Goal: Information Seeking & Learning: Learn about a topic

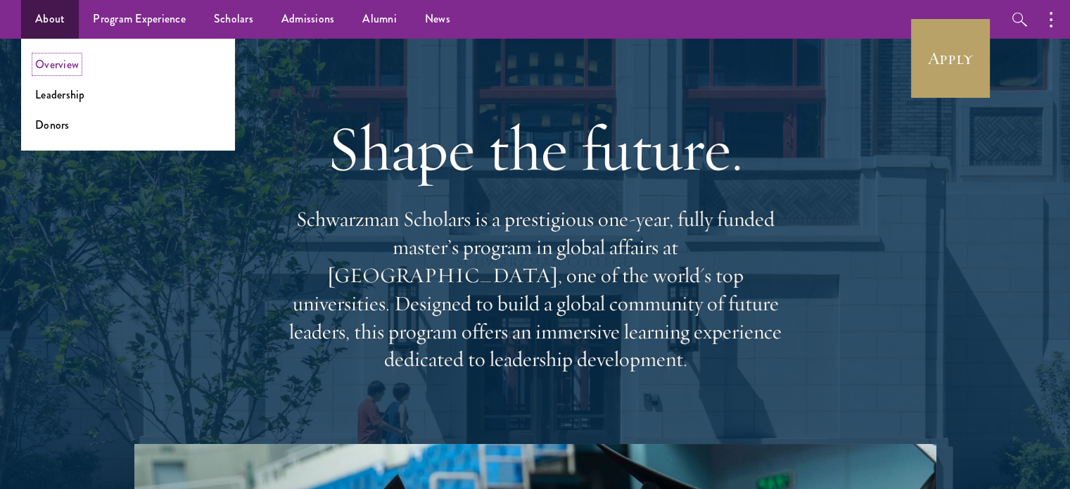
click at [59, 65] on link "Overview" at bounding box center [57, 64] width 44 height 16
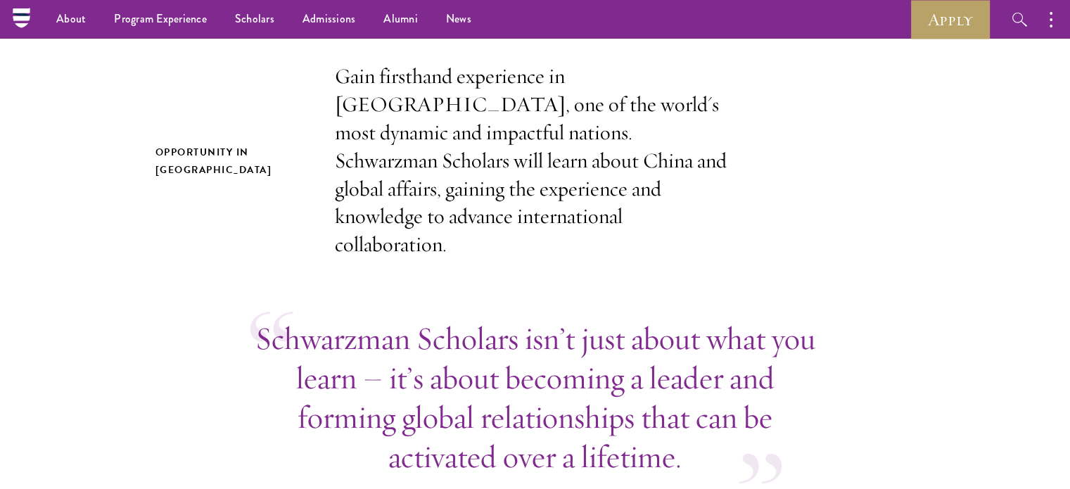
scroll to position [31, 0]
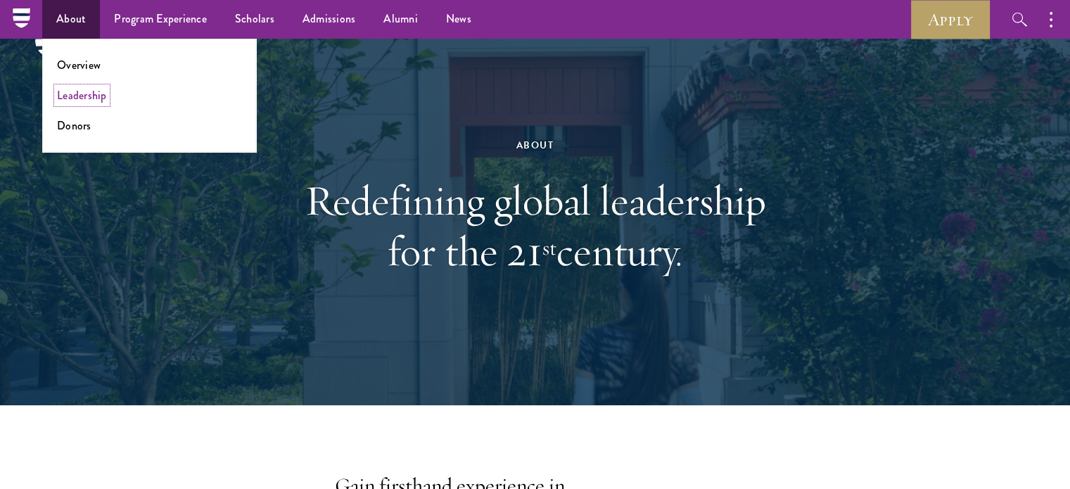
click at [91, 99] on link "Leadership" at bounding box center [82, 95] width 50 height 16
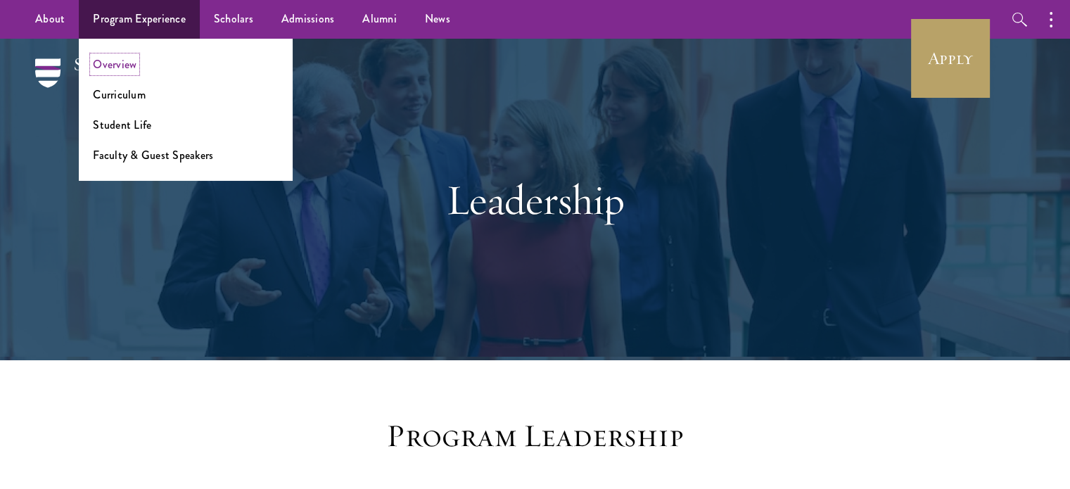
click at [112, 61] on link "Overview" at bounding box center [115, 64] width 44 height 16
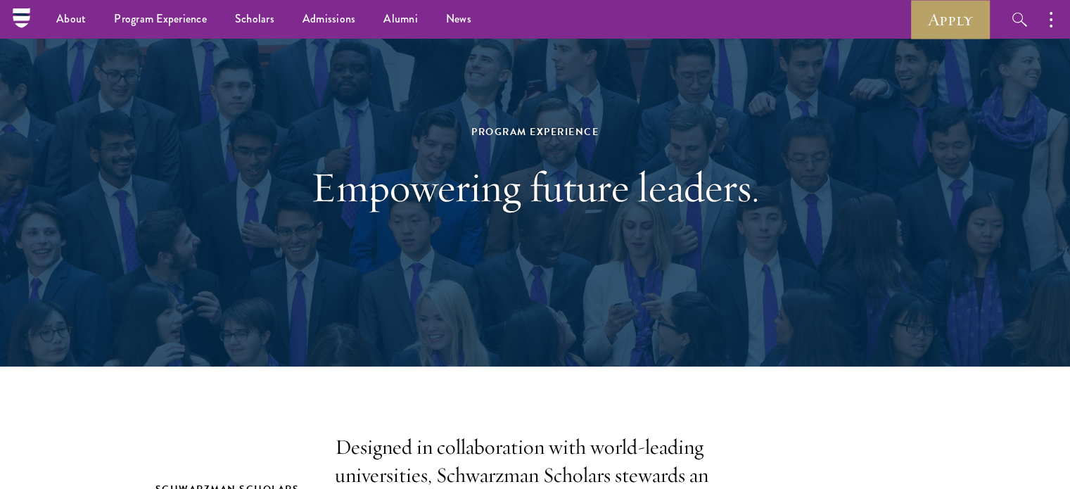
scroll to position [39, 0]
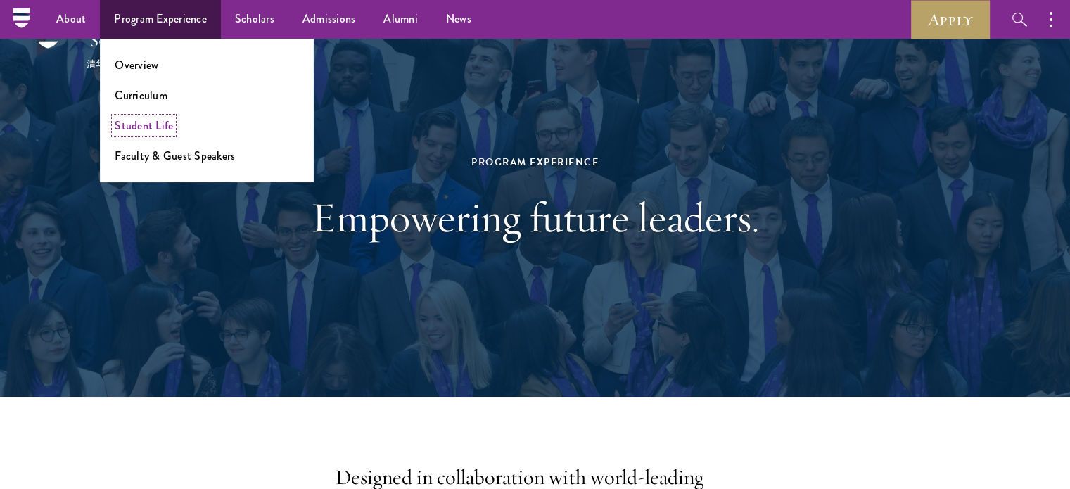
click at [163, 127] on link "Student Life" at bounding box center [144, 126] width 58 height 16
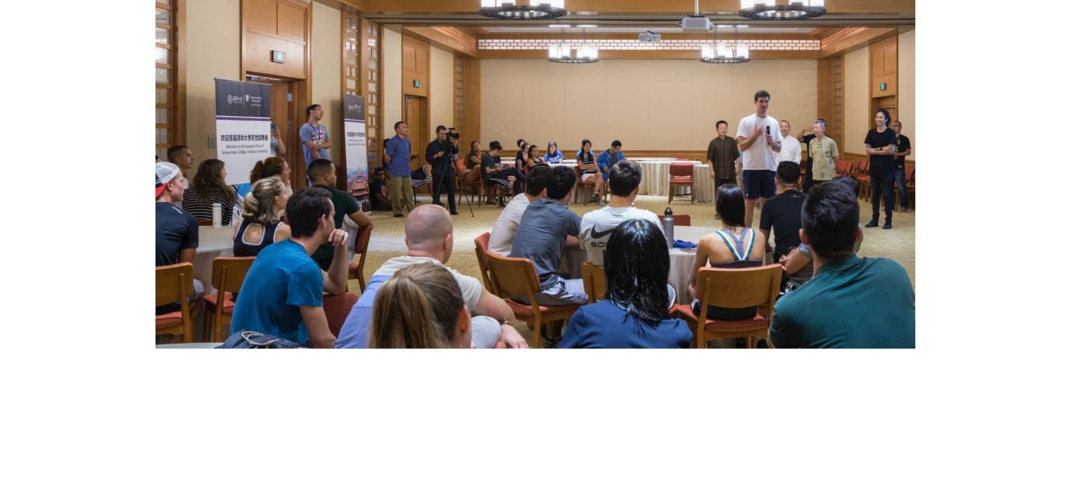
scroll to position [2877, 0]
